Goal: Task Accomplishment & Management: Manage account settings

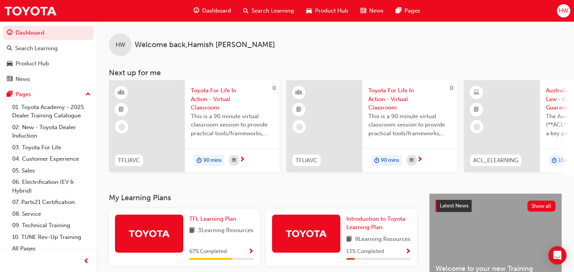
click at [563, 9] on span "HW" at bounding box center [563, 10] width 9 height 9
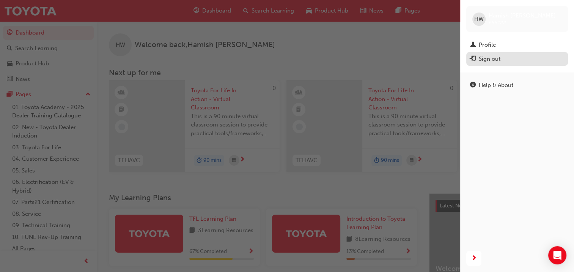
click at [499, 59] on div "Sign out" at bounding box center [490, 59] width 22 height 9
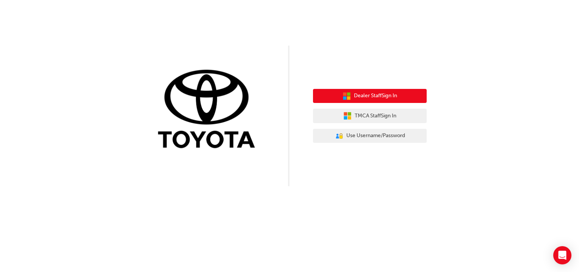
click at [382, 94] on span "Dealer Staff Sign In" at bounding box center [375, 95] width 43 height 9
